Goal: Task Accomplishment & Management: Complete application form

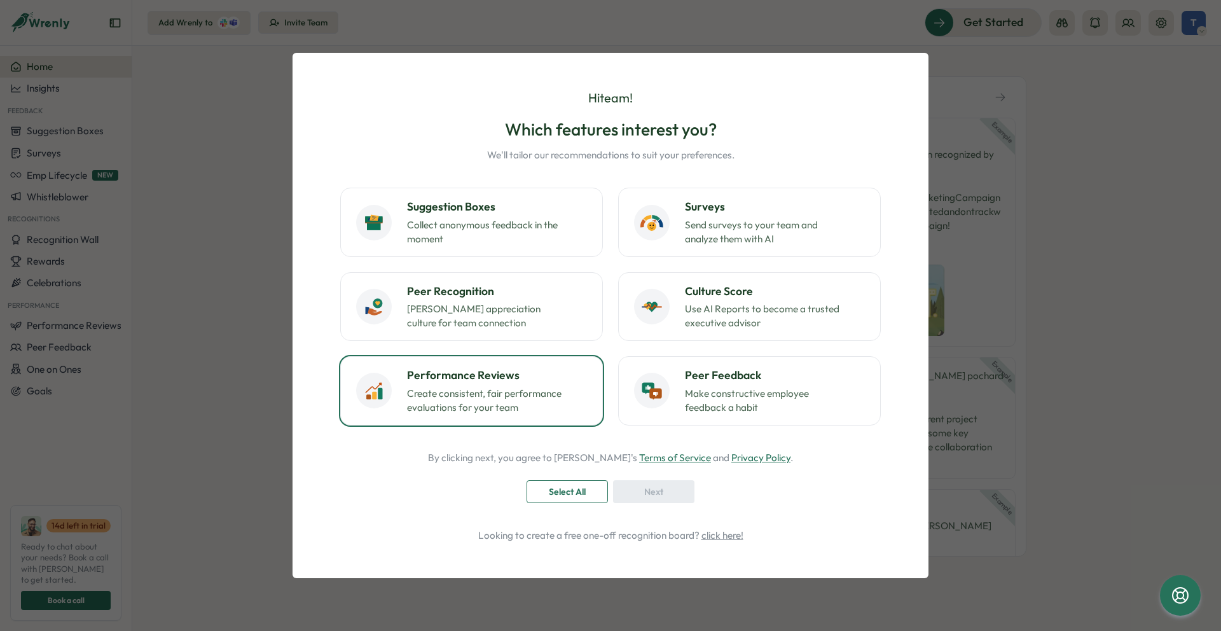
click at [492, 388] on p "Create consistent, fair performance evaluations for your team" at bounding box center [486, 401] width 159 height 28
click at [548, 400] on p "Create consistent, fair performance evaluations for your team" at bounding box center [486, 401] width 159 height 28
click at [642, 484] on div "Next" at bounding box center [653, 492] width 57 height 22
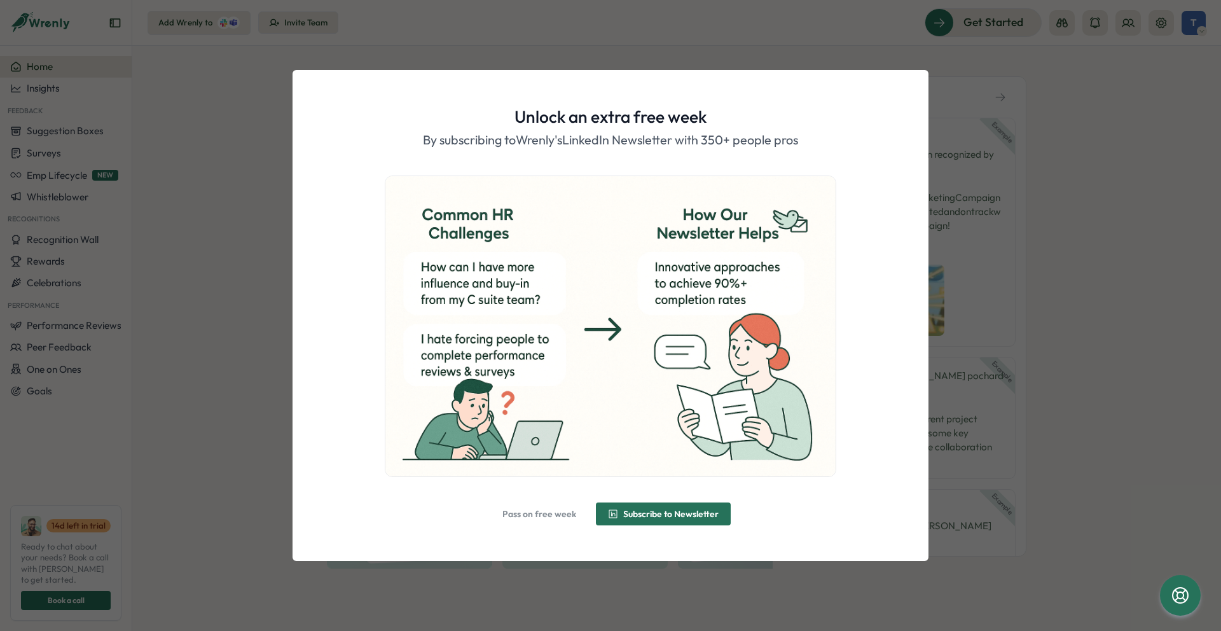
click at [604, 516] on button "Subscribe to Newsletter" at bounding box center [663, 513] width 135 height 23
click at [615, 522] on span "Alright, done!" at bounding box center [611, 514] width 70 height 22
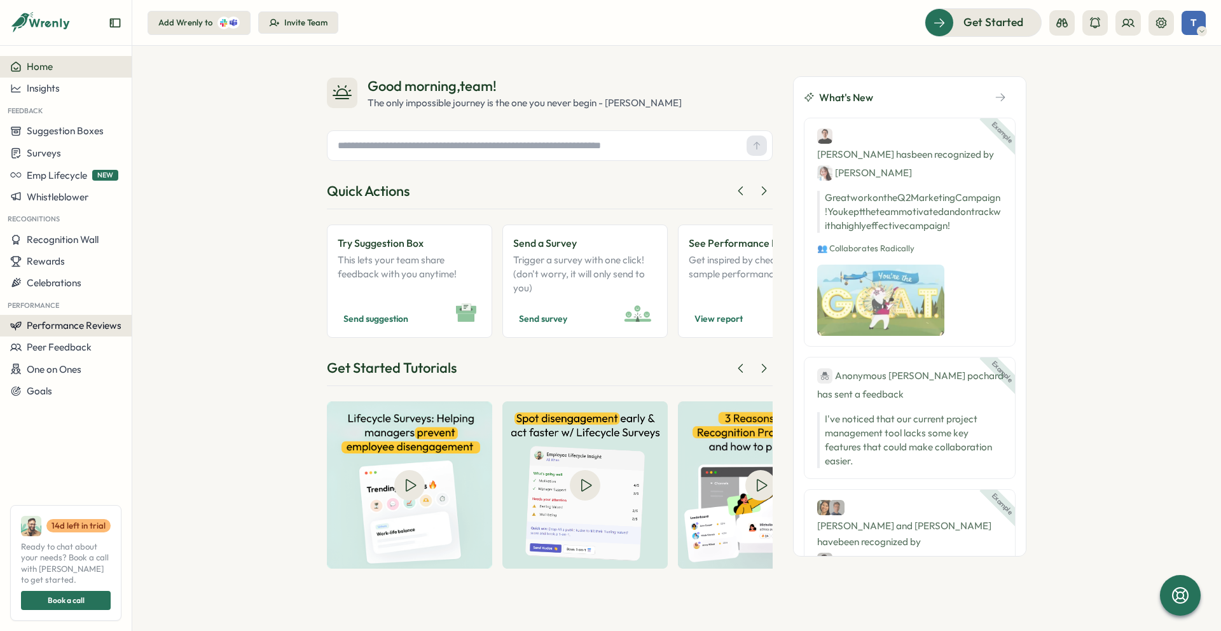
click at [85, 327] on span "Performance Reviews" at bounding box center [74, 325] width 95 height 12
click at [154, 298] on div "Reviews" at bounding box center [184, 302] width 99 height 14
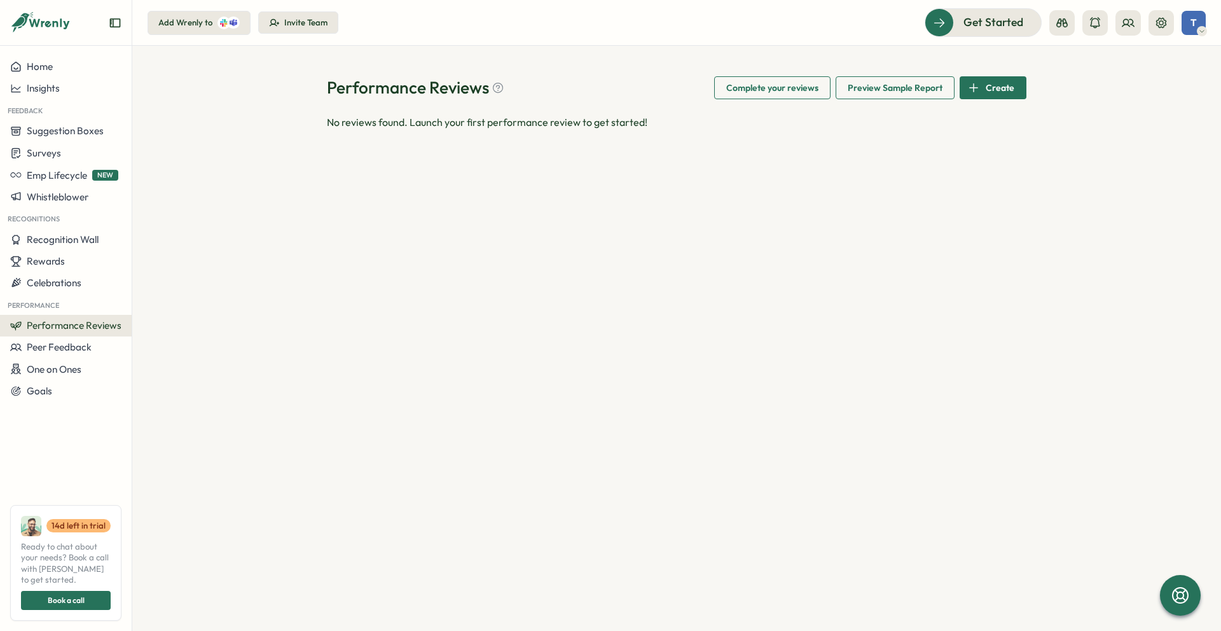
click at [884, 97] on span "Preview Sample Report" at bounding box center [895, 88] width 95 height 22
click at [790, 87] on span "Complete your reviews" at bounding box center [772, 88] width 92 height 22
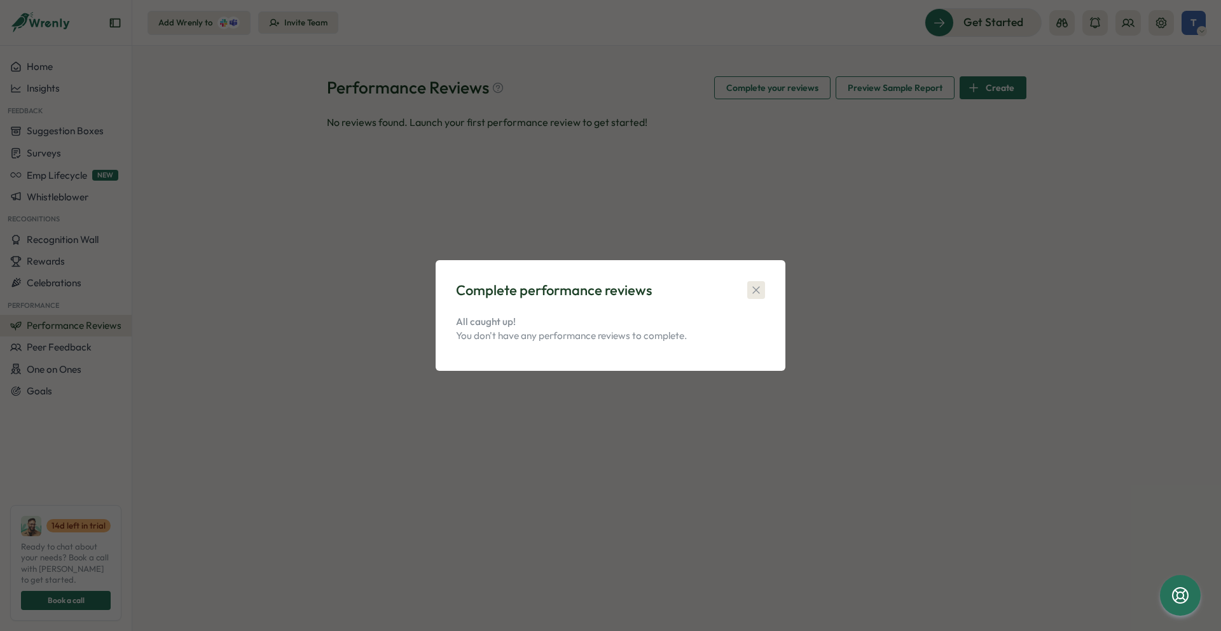
click at [758, 290] on icon "button" at bounding box center [756, 290] width 13 height 13
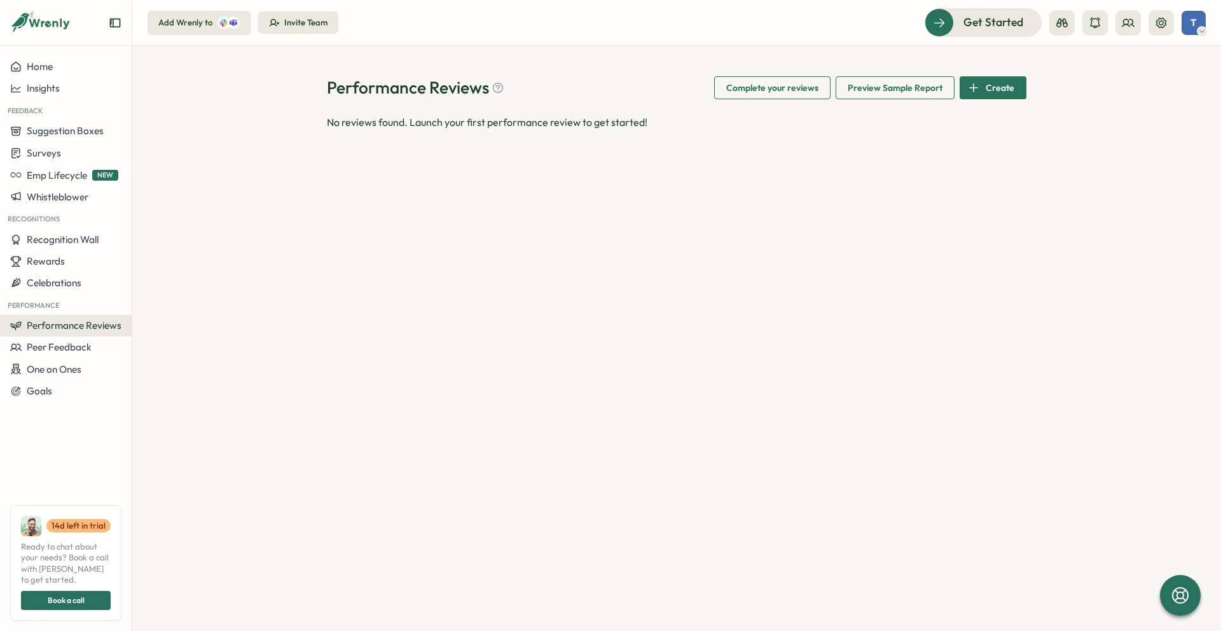
click at [985, 84] on div "Create" at bounding box center [991, 88] width 46 height 22
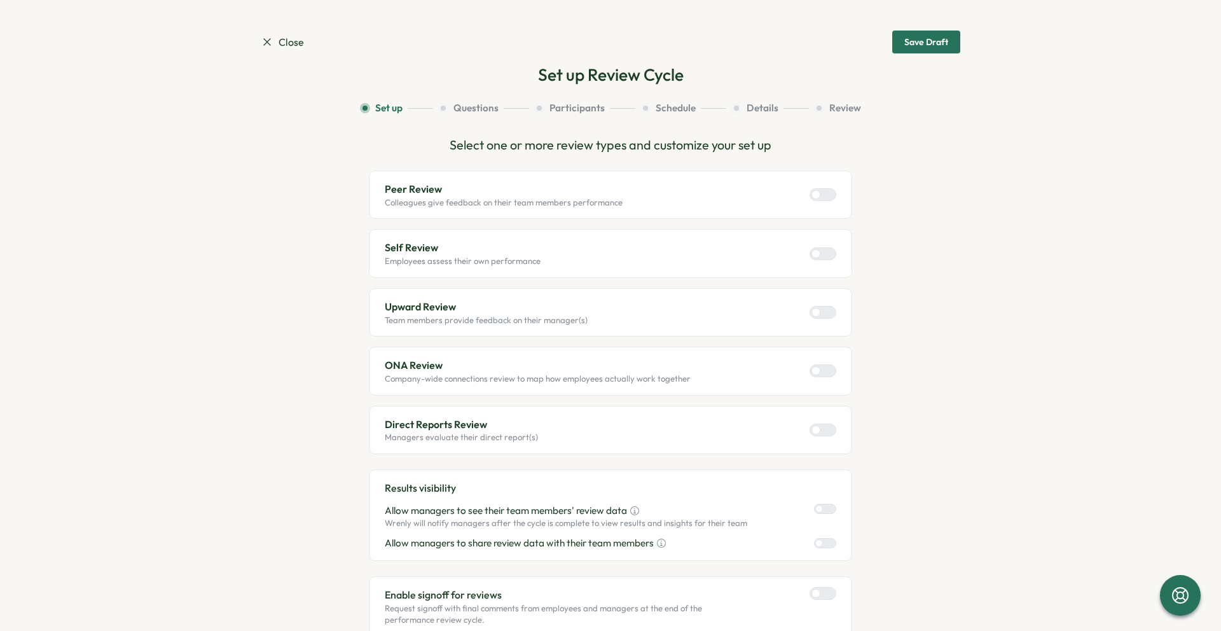
click at [822, 192] on div at bounding box center [828, 194] width 15 height 11
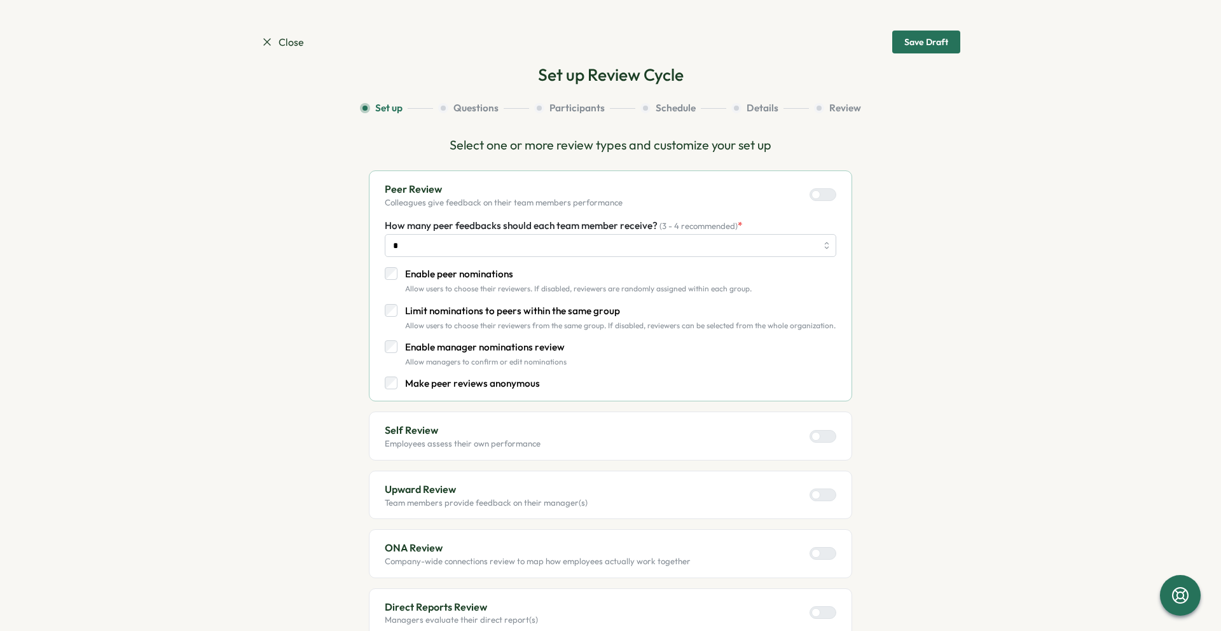
click at [821, 197] on div at bounding box center [828, 194] width 15 height 11
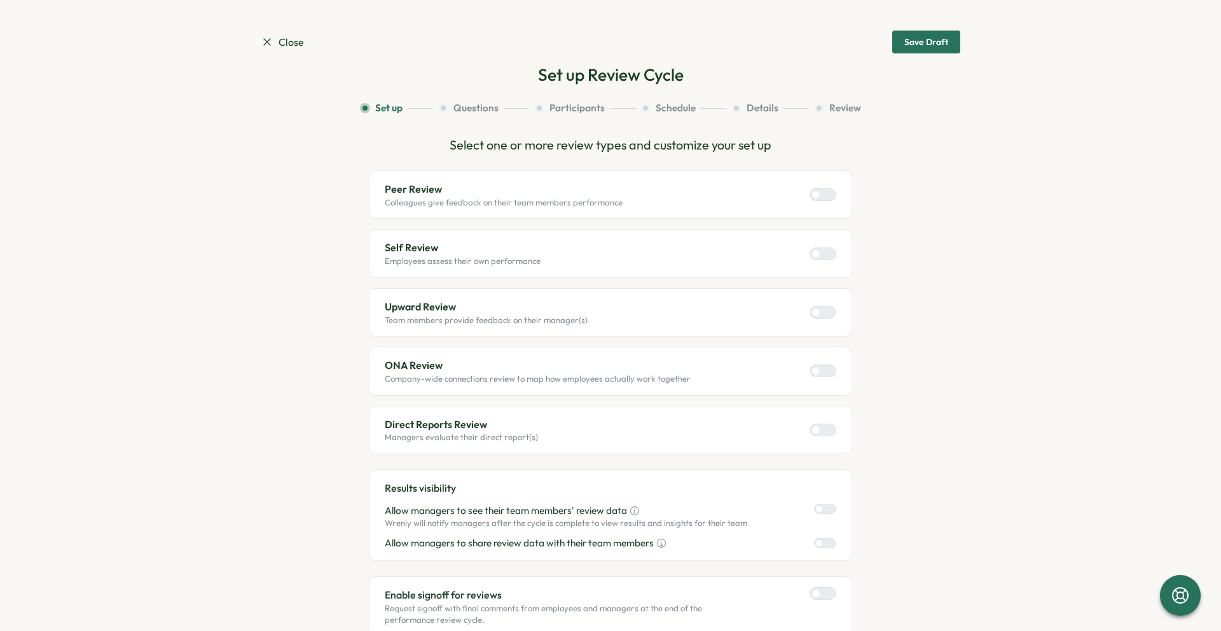
click at [823, 254] on div at bounding box center [828, 253] width 15 height 11
click at [826, 424] on label at bounding box center [823, 430] width 27 height 13
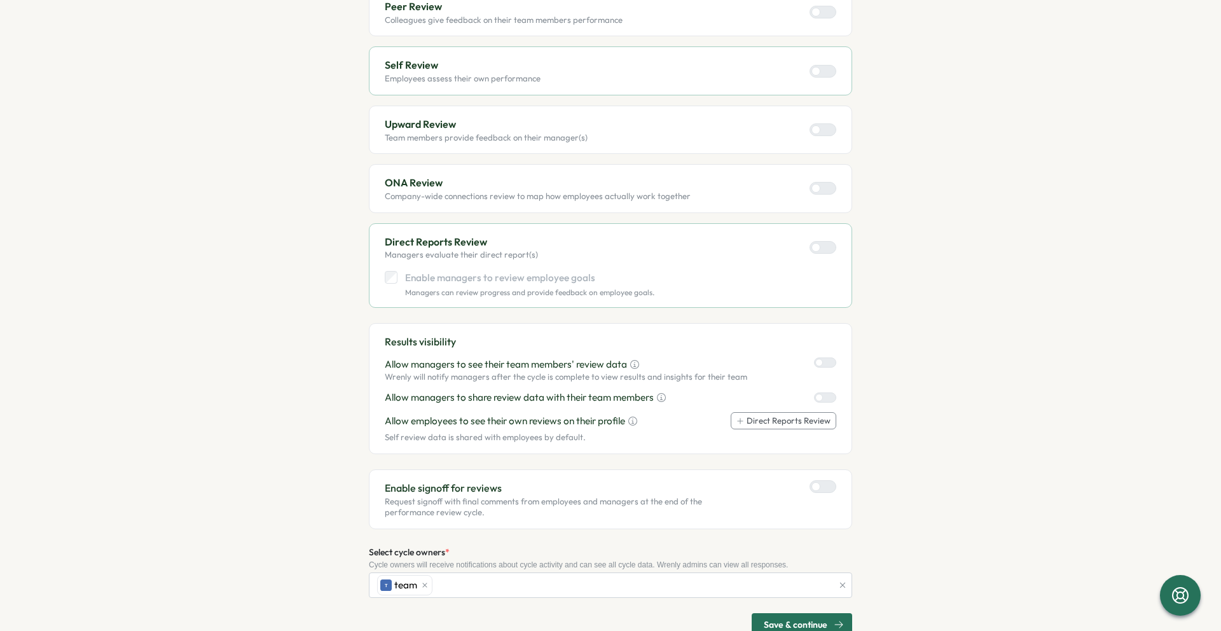
scroll to position [198, 0]
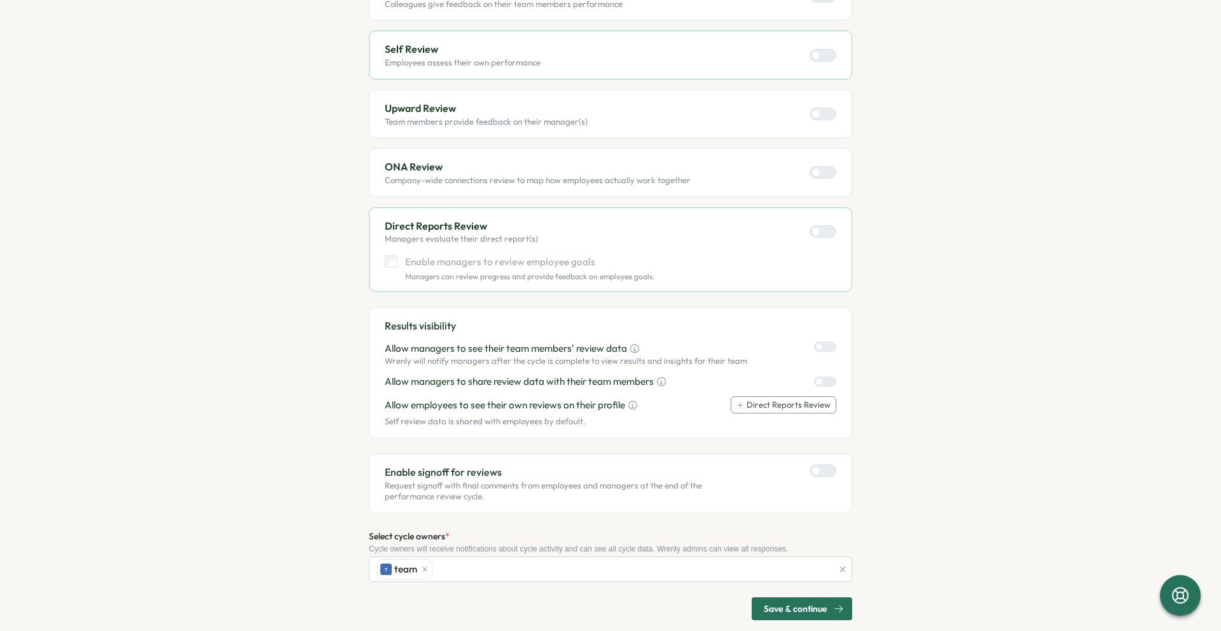
click at [761, 406] on button "Direct Reports Review" at bounding box center [784, 405] width 106 height 18
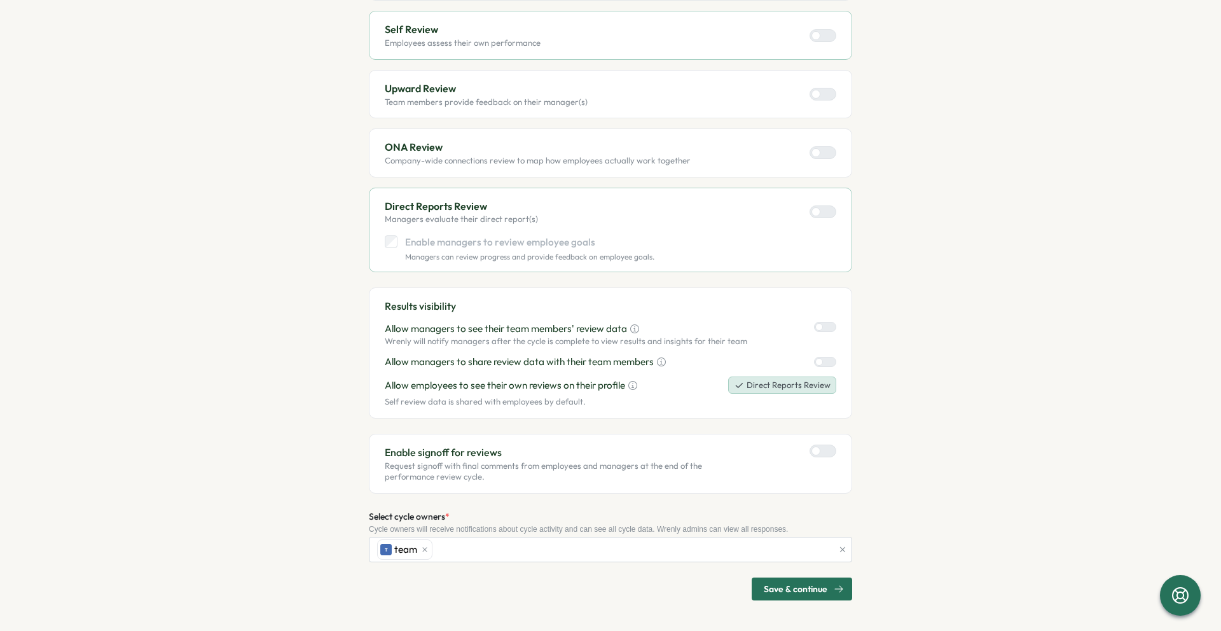
click at [826, 457] on div "Enable signoff for reviews Request signoff with final comments from employees a…" at bounding box center [611, 464] width 452 height 38
click at [826, 451] on div at bounding box center [828, 450] width 15 height 11
click at [794, 597] on span "Save & continue" at bounding box center [796, 589] width 64 height 22
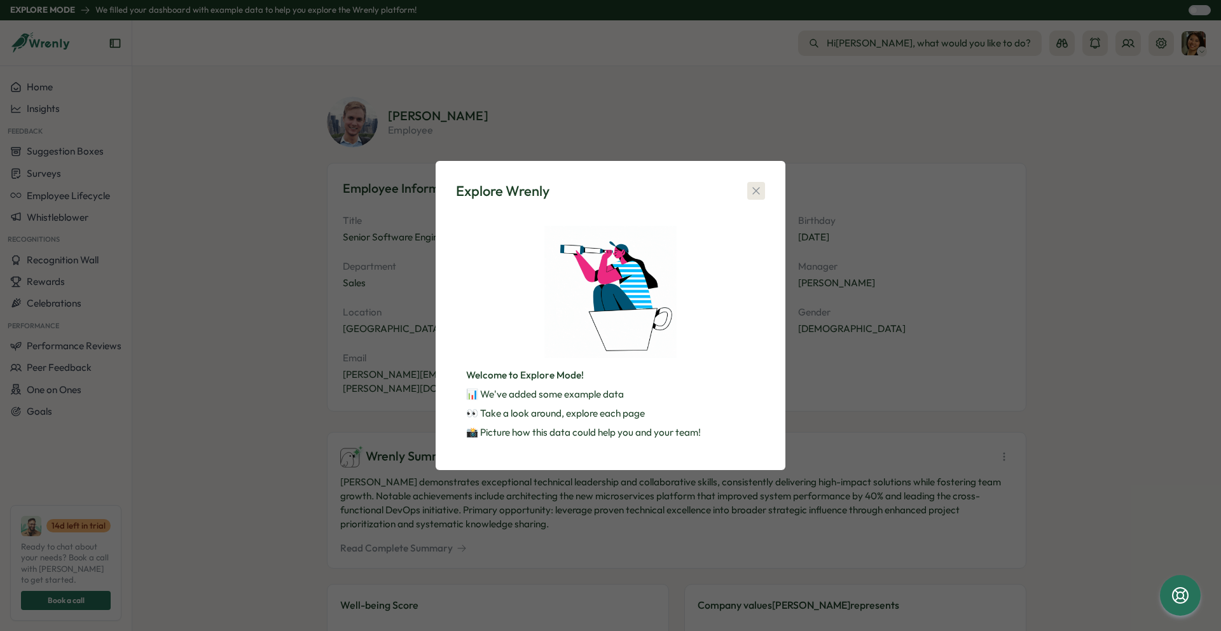
click at [758, 188] on icon "button" at bounding box center [756, 190] width 13 height 13
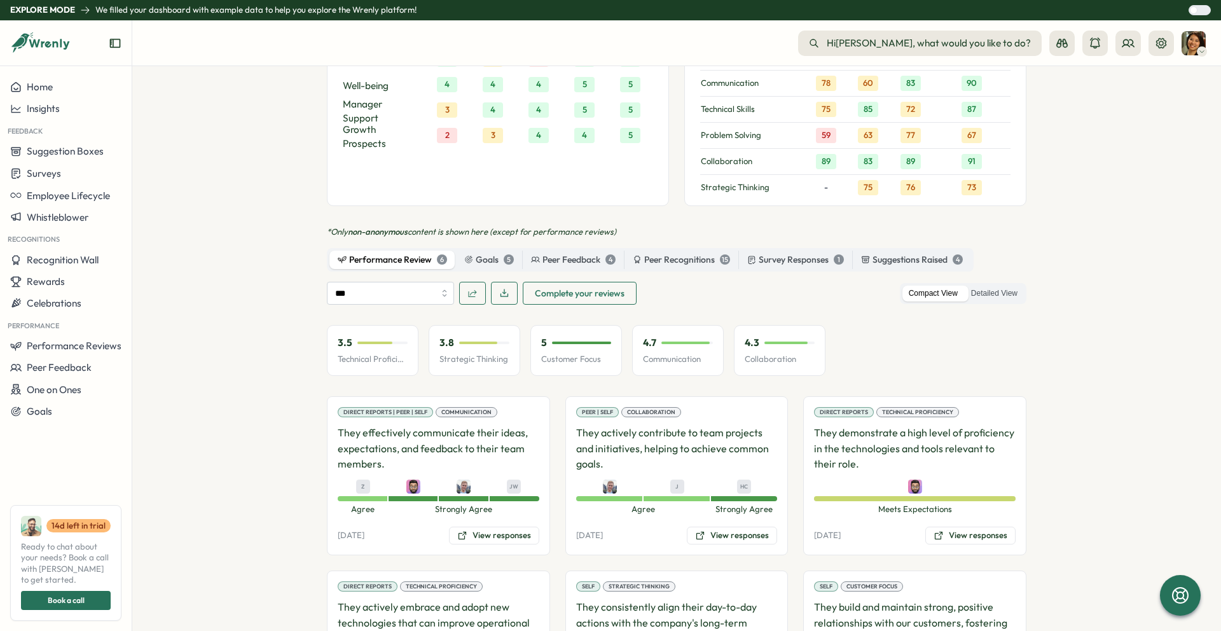
scroll to position [1076, 0]
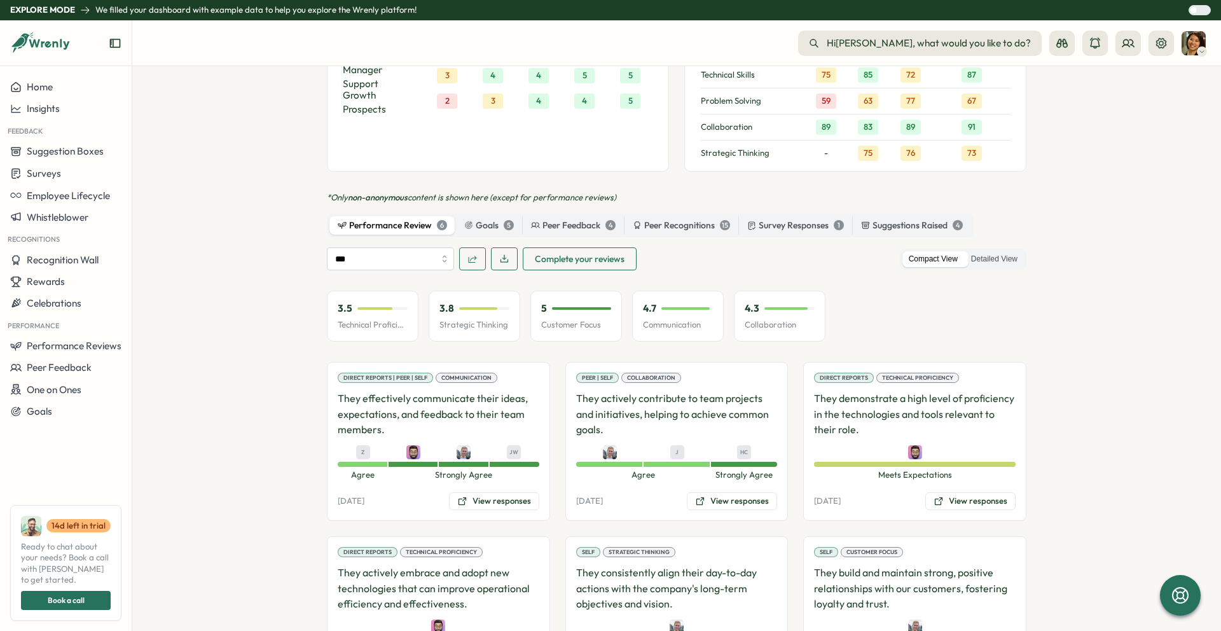
click at [406, 219] on div "Performance Review 6" at bounding box center [392, 226] width 109 height 14
click at [489, 219] on div "Goals 5" at bounding box center [489, 226] width 50 height 14
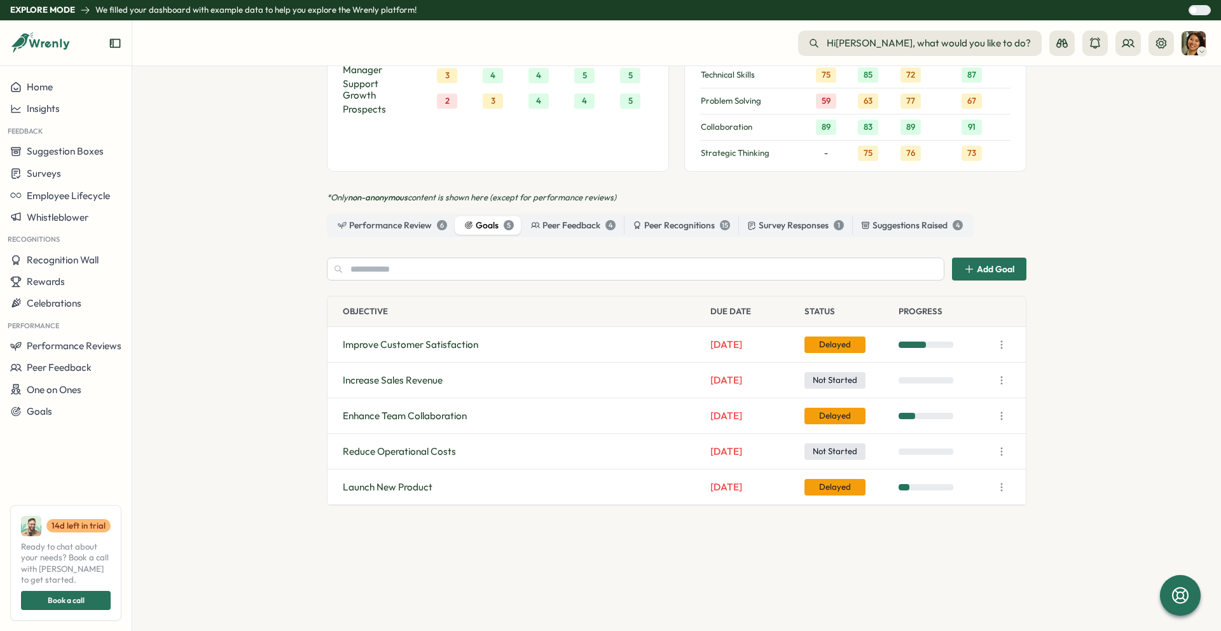
click at [999, 338] on icon "button" at bounding box center [1001, 344] width 13 height 13
click at [952, 352] on button "View Details" at bounding box center [931, 356] width 100 height 22
click at [995, 338] on icon "button" at bounding box center [1001, 344] width 13 height 13
click at [932, 351] on button "View Details" at bounding box center [931, 356] width 100 height 22
click at [1001, 338] on icon "button" at bounding box center [1001, 344] width 13 height 13
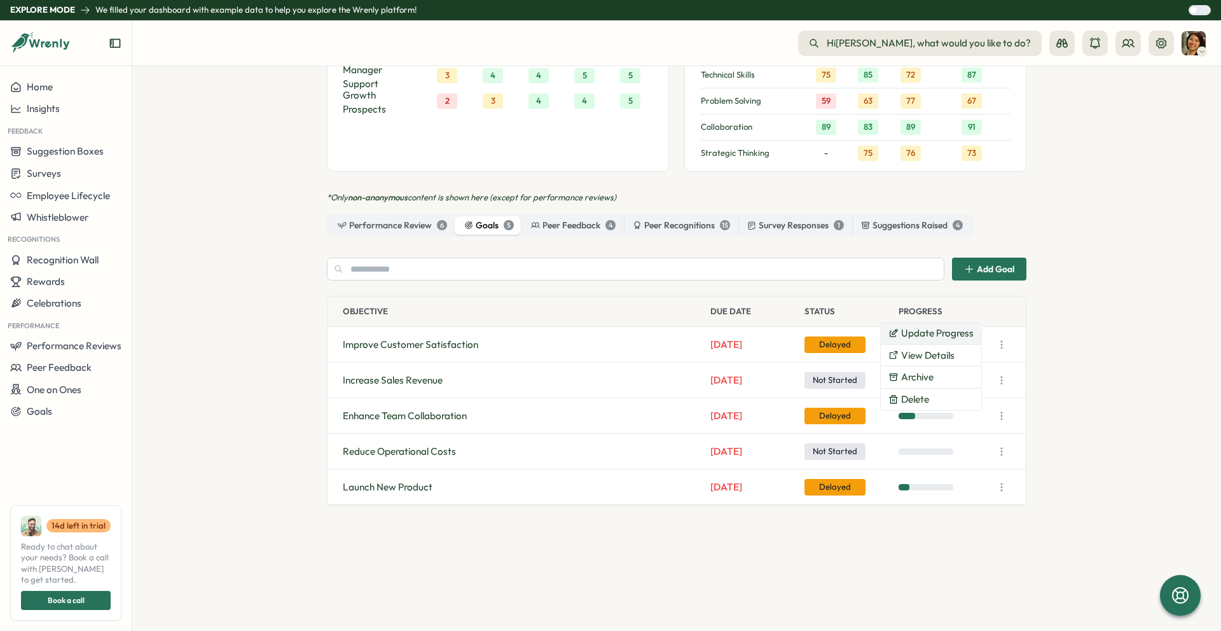
click at [952, 335] on button "Update Progress" at bounding box center [931, 333] width 100 height 22
click at [558, 219] on div "Peer Feedback 4" at bounding box center [573, 226] width 85 height 14
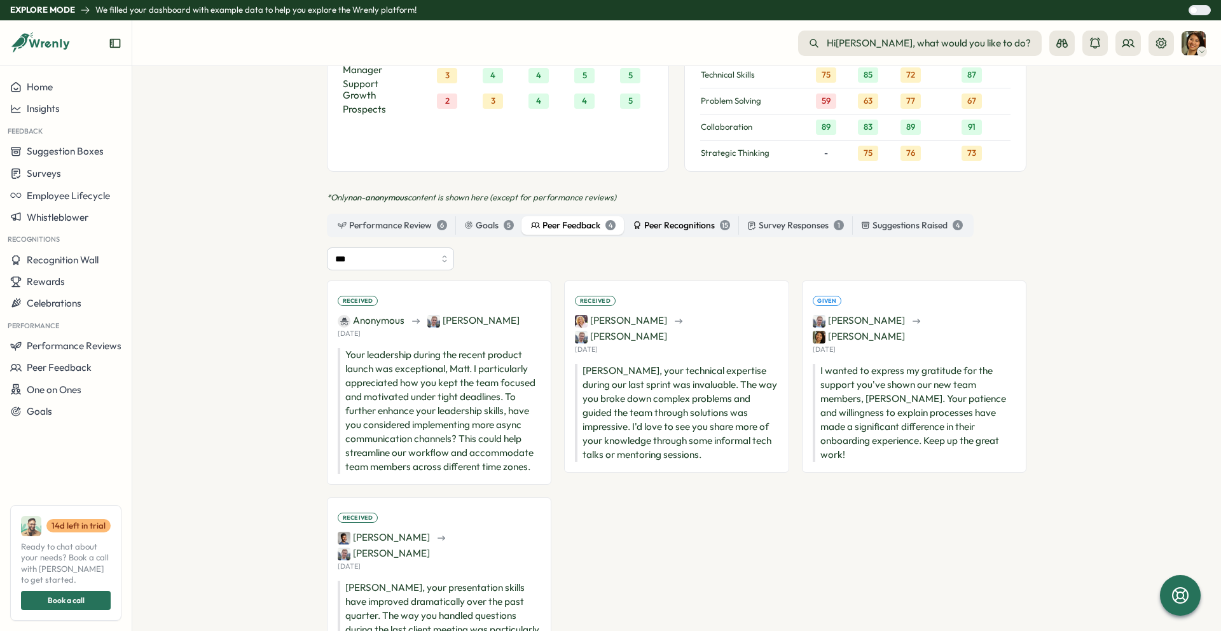
click at [663, 219] on div "Peer Recognitions 15" at bounding box center [681, 226] width 97 height 14
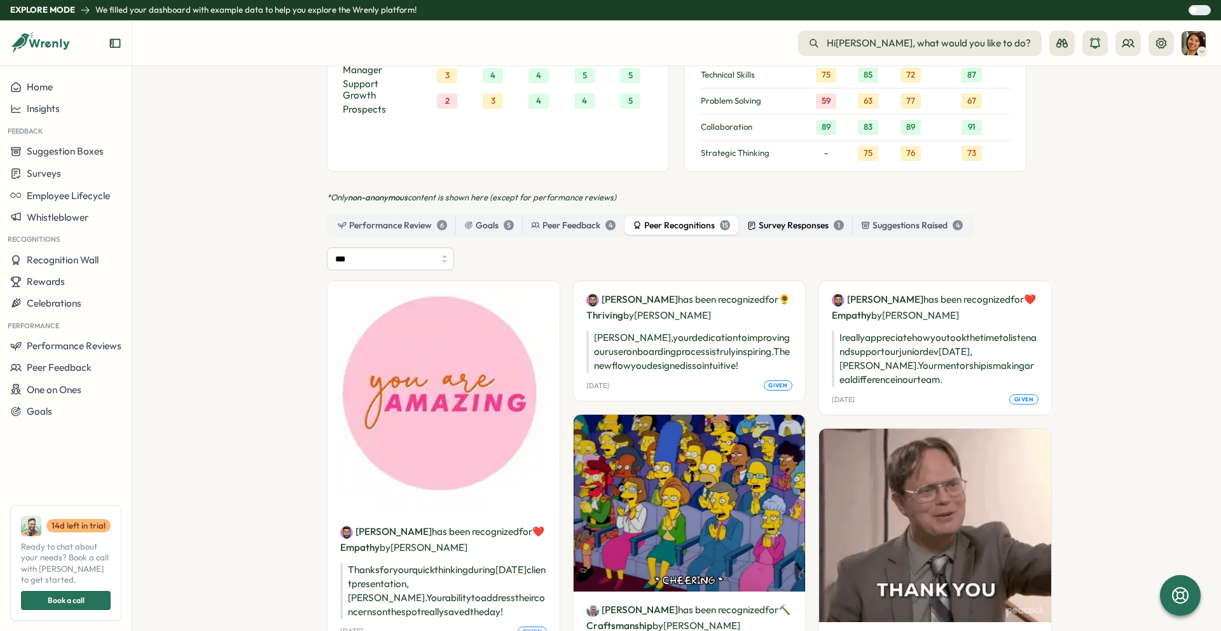
click at [762, 219] on div "Survey Responses 1" at bounding box center [795, 226] width 97 height 14
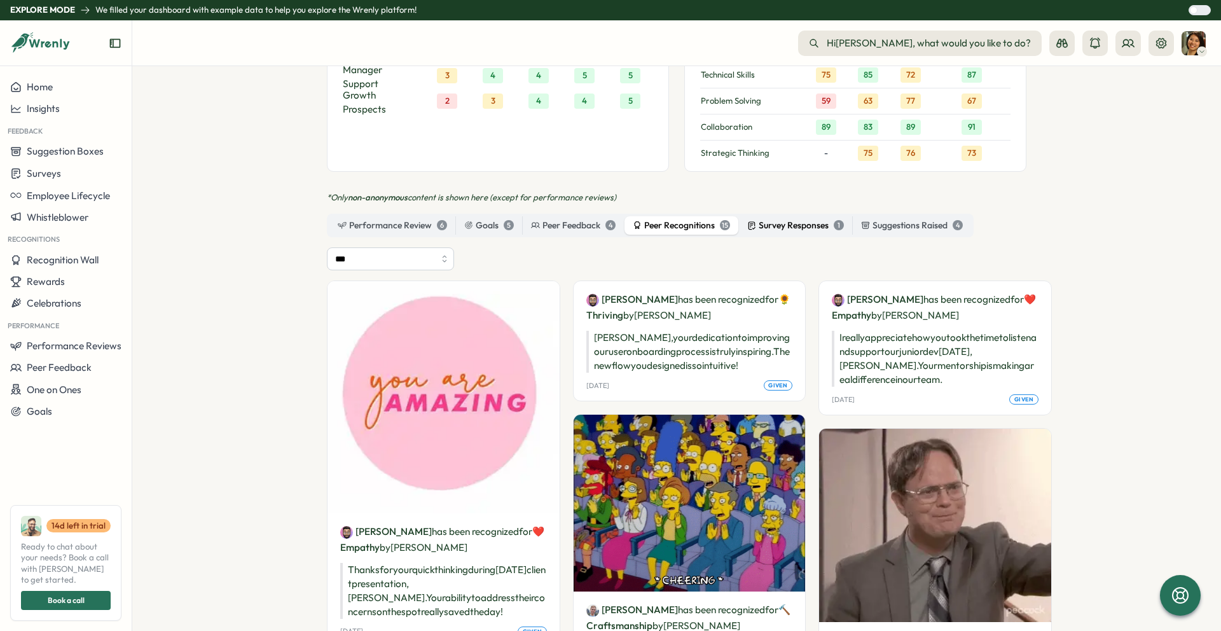
scroll to position [995, 0]
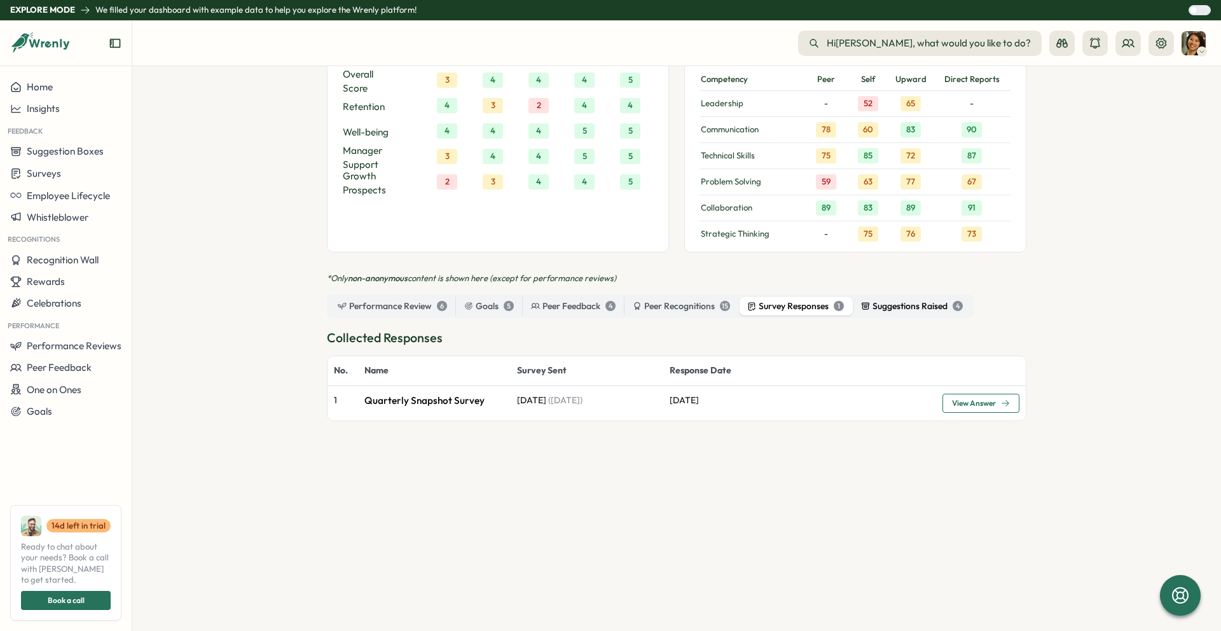
click at [895, 300] on div "Suggestions Raised 4" at bounding box center [912, 307] width 102 height 14
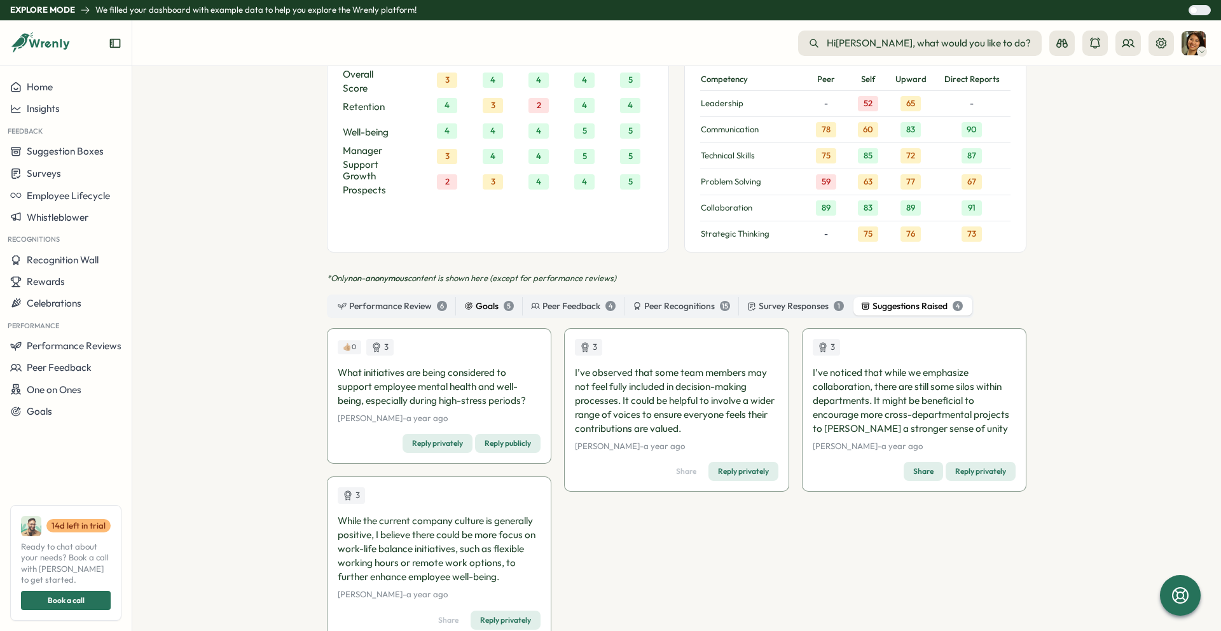
click at [482, 297] on label "Goals 5" at bounding box center [489, 306] width 66 height 19
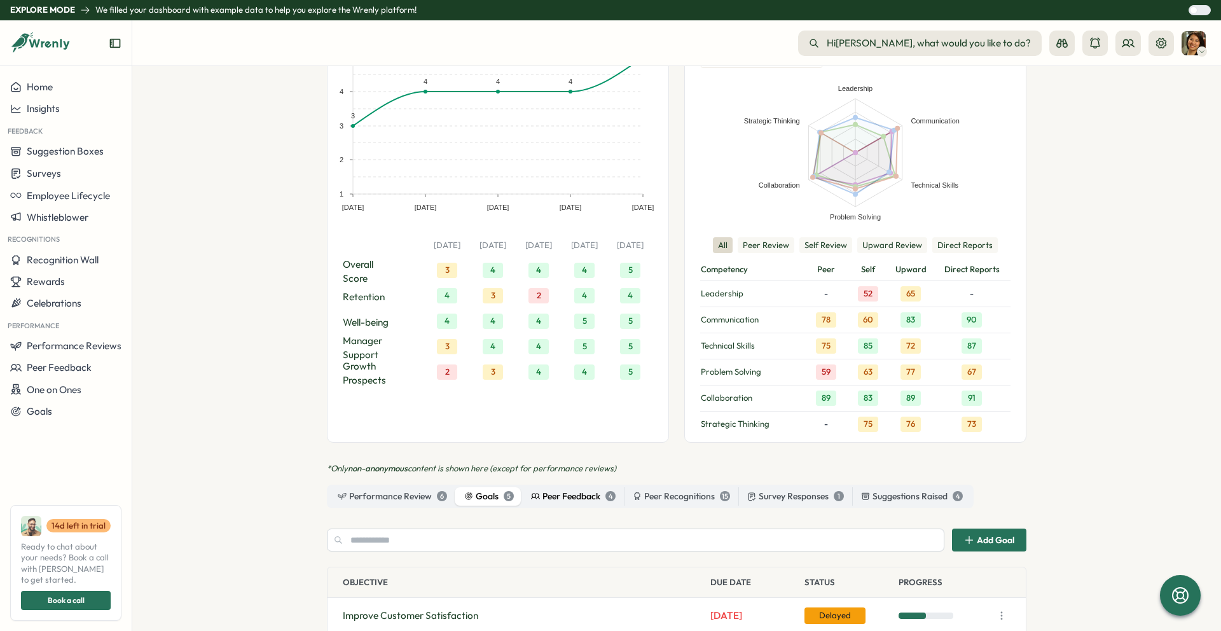
scroll to position [694, 0]
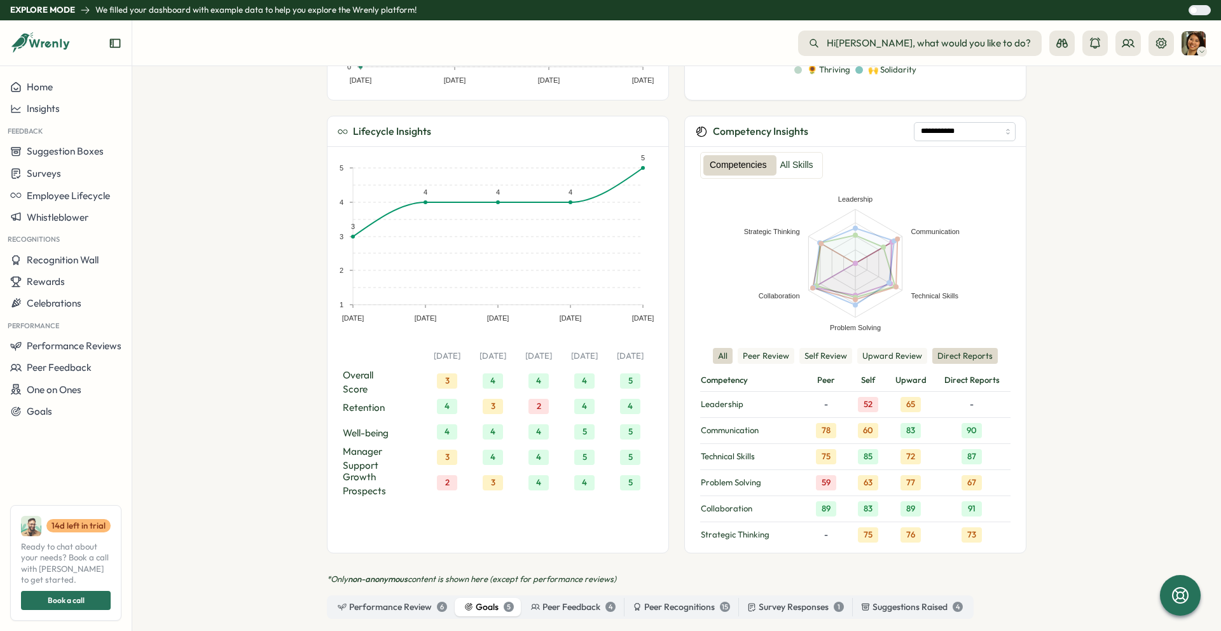
click at [954, 348] on button "Direct Reports" at bounding box center [965, 356] width 66 height 17
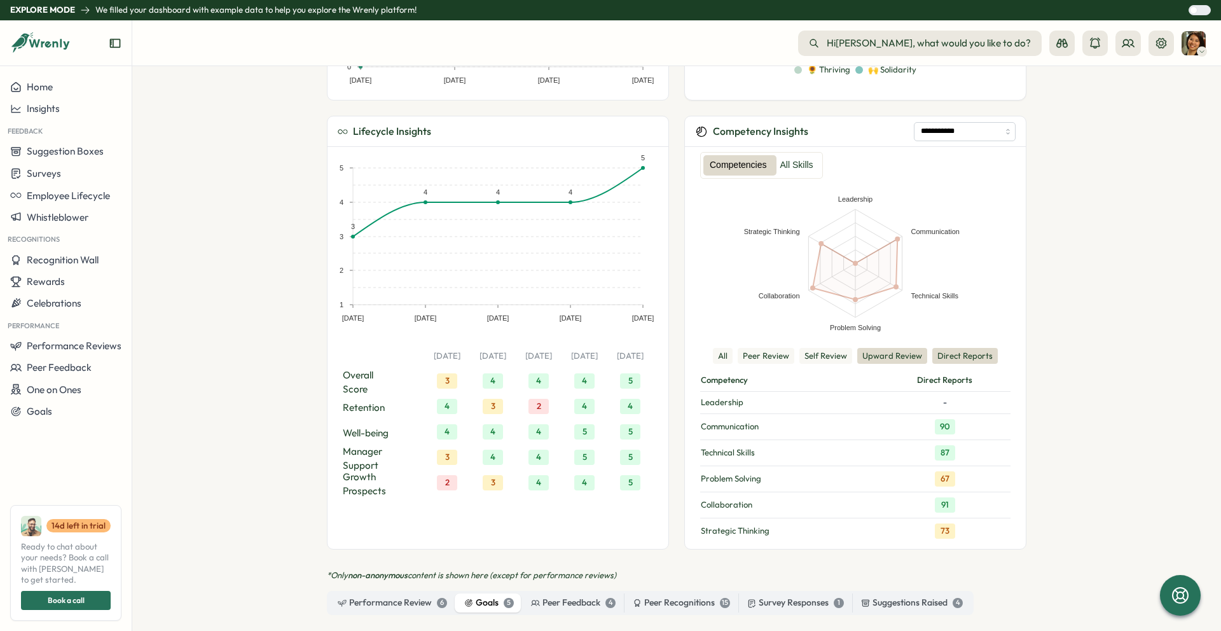
click at [881, 348] on button "Upward Review" at bounding box center [892, 356] width 70 height 17
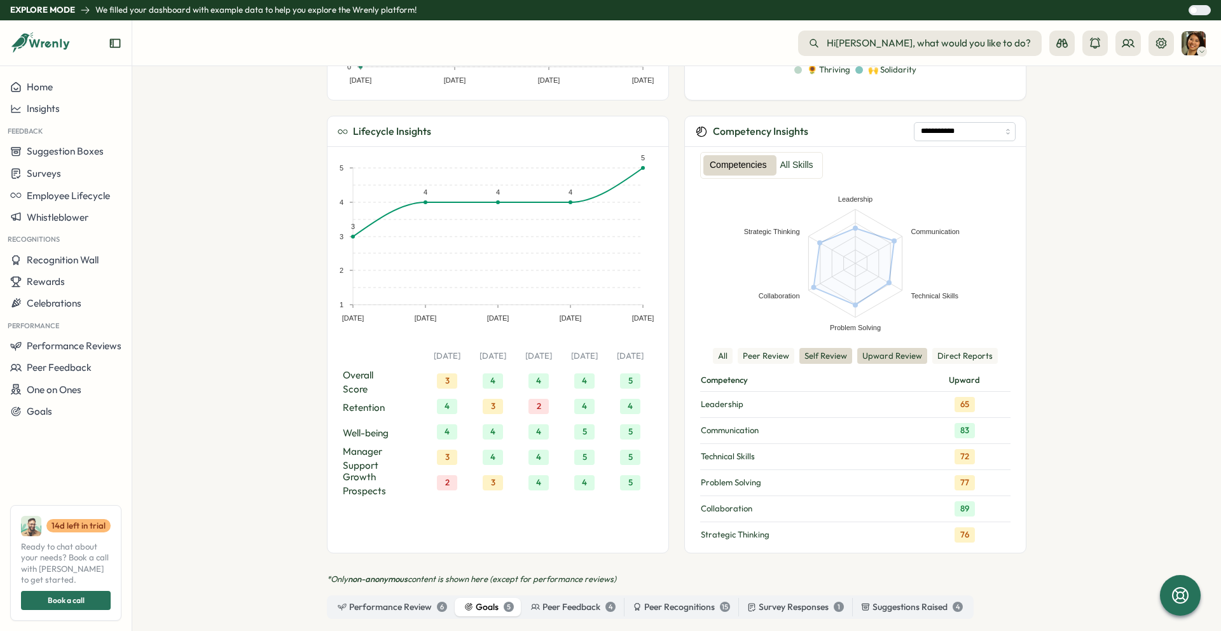
click at [824, 348] on button "Self Review" at bounding box center [826, 356] width 53 height 17
click at [770, 348] on button "Peer Review" at bounding box center [766, 356] width 57 height 17
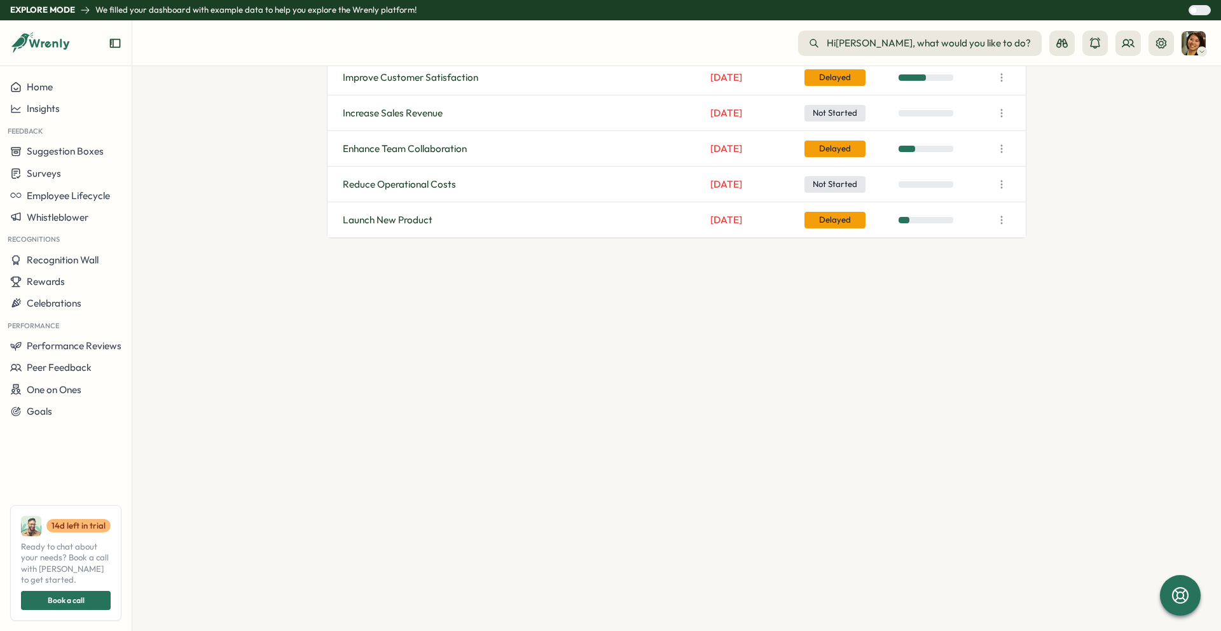
scroll to position [1352, 0]
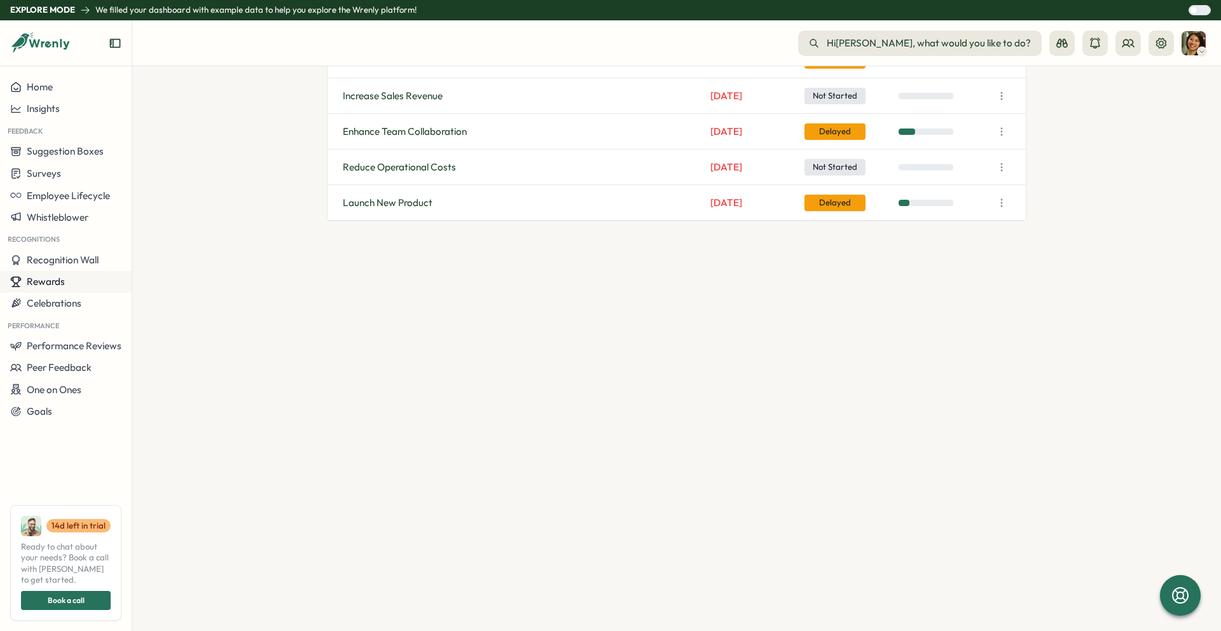
click at [54, 281] on span "Rewards" at bounding box center [46, 281] width 38 height 12
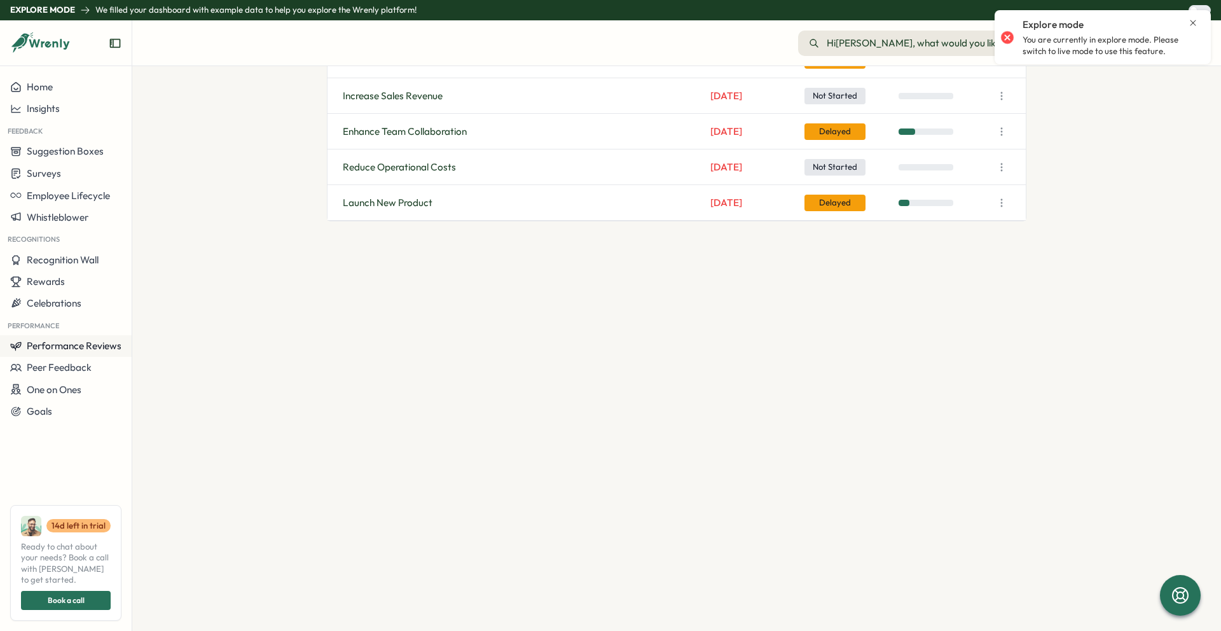
click at [81, 347] on span "Performance Reviews" at bounding box center [74, 346] width 95 height 12
click at [72, 362] on span "Peer Feedback" at bounding box center [59, 367] width 65 height 12
click at [68, 390] on span "One on Ones" at bounding box center [54, 390] width 55 height 12
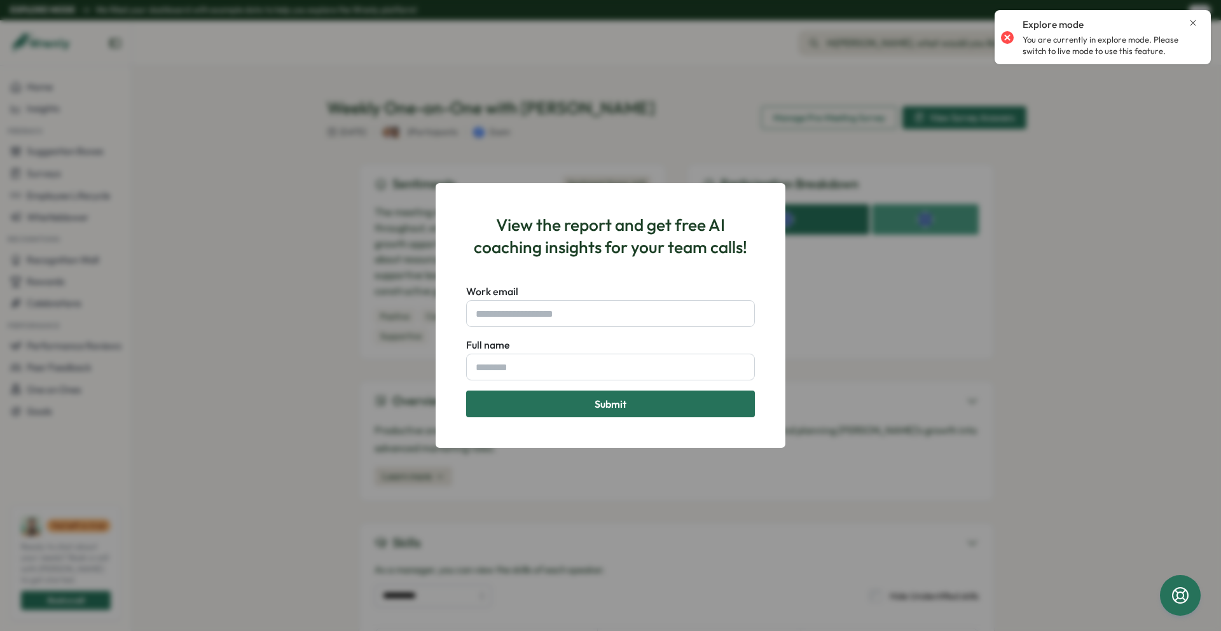
click at [1200, 27] on div "Explore mode You are currently in explore mode. Please switch to live mode to u…" at bounding box center [1103, 37] width 204 height 44
click at [1196, 18] on icon "Close notification" at bounding box center [1193, 23] width 10 height 10
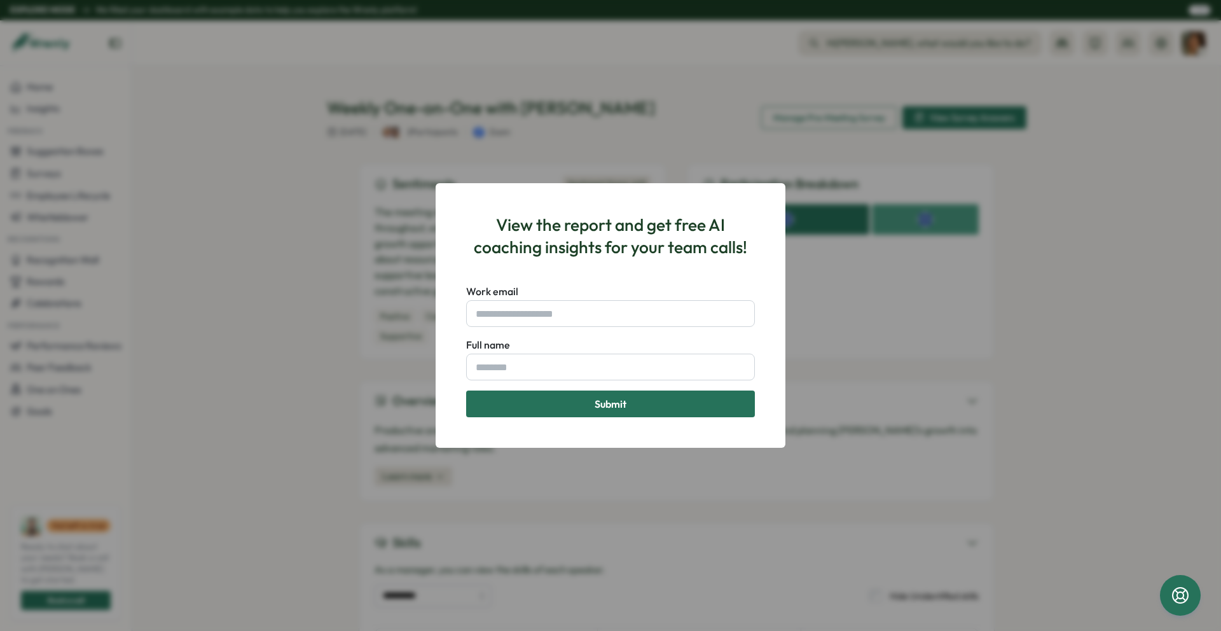
click at [419, 511] on div "View the report and get free AI coaching insights for your team calls! Work ema…" at bounding box center [610, 315] width 1221 height 631
click at [88, 314] on div "View the report and get free AI coaching insights for your team calls! Work ema…" at bounding box center [610, 315] width 1221 height 631
